Goal: Task Accomplishment & Management: Manage account settings

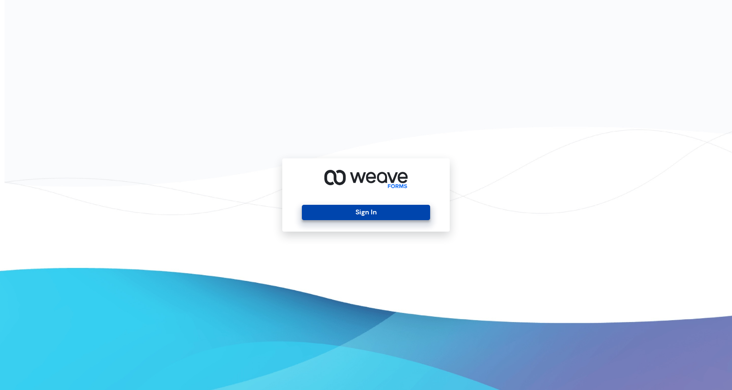
click at [341, 212] on button "Sign In" at bounding box center [366, 212] width 128 height 15
